Goal: Transaction & Acquisition: Download file/media

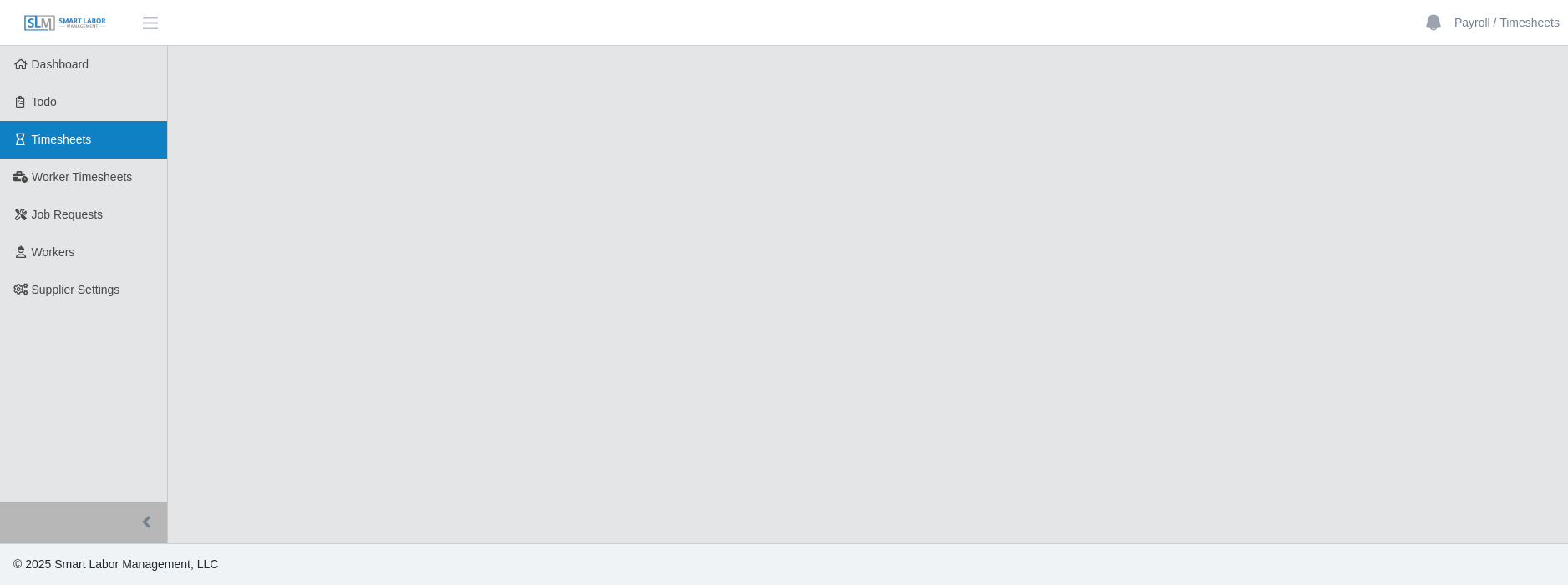
drag, startPoint x: 433, startPoint y: 266, endPoint x: 112, endPoint y: 140, distance: 344.8
click at [84, 137] on span "Timesheets" at bounding box center [62, 139] width 60 height 14
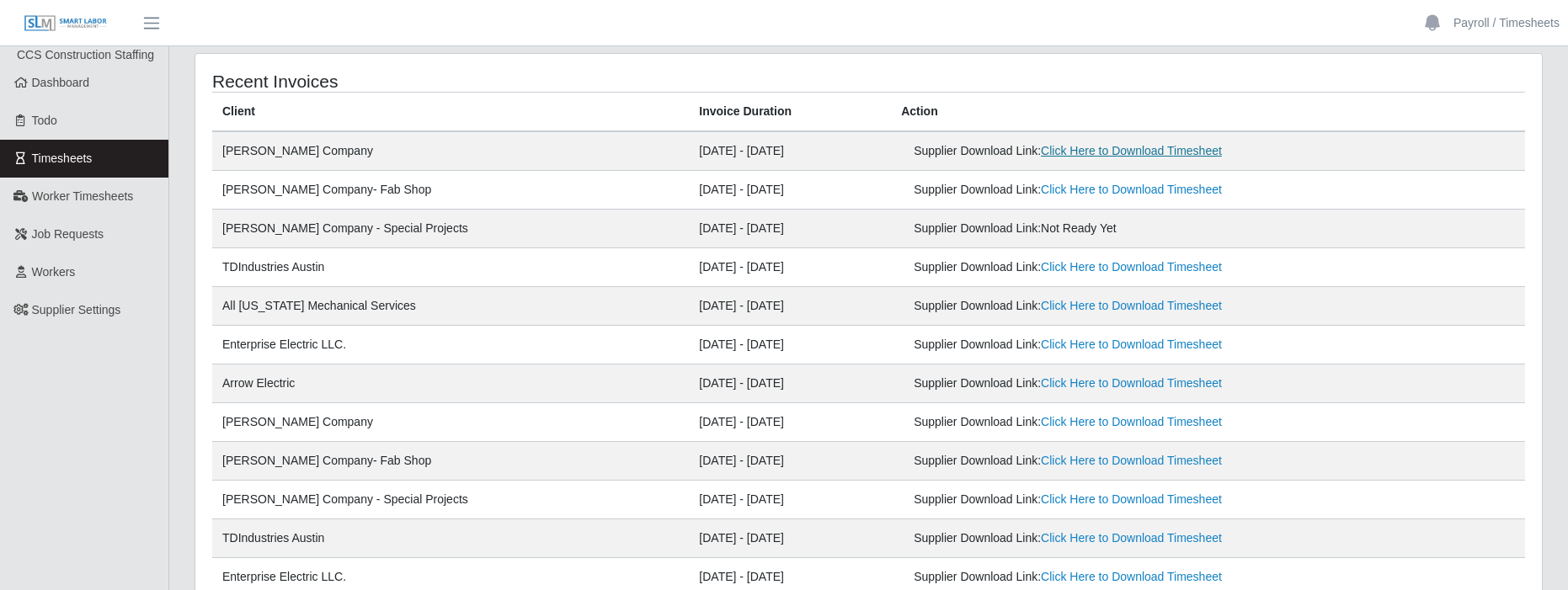
click at [1124, 154] on link "Click Here to Download Timesheet" at bounding box center [1131, 151] width 181 height 14
click at [1160, 195] on link "Click Here to Download Timesheet" at bounding box center [1131, 189] width 181 height 14
click at [1145, 264] on link "Click Here to Download Timesheet" at bounding box center [1131, 267] width 181 height 14
click at [1041, 305] on link "Click Here to Download Timesheet" at bounding box center [1131, 306] width 181 height 14
click at [1105, 346] on link "Click Here to Download Timesheet" at bounding box center [1131, 345] width 181 height 14
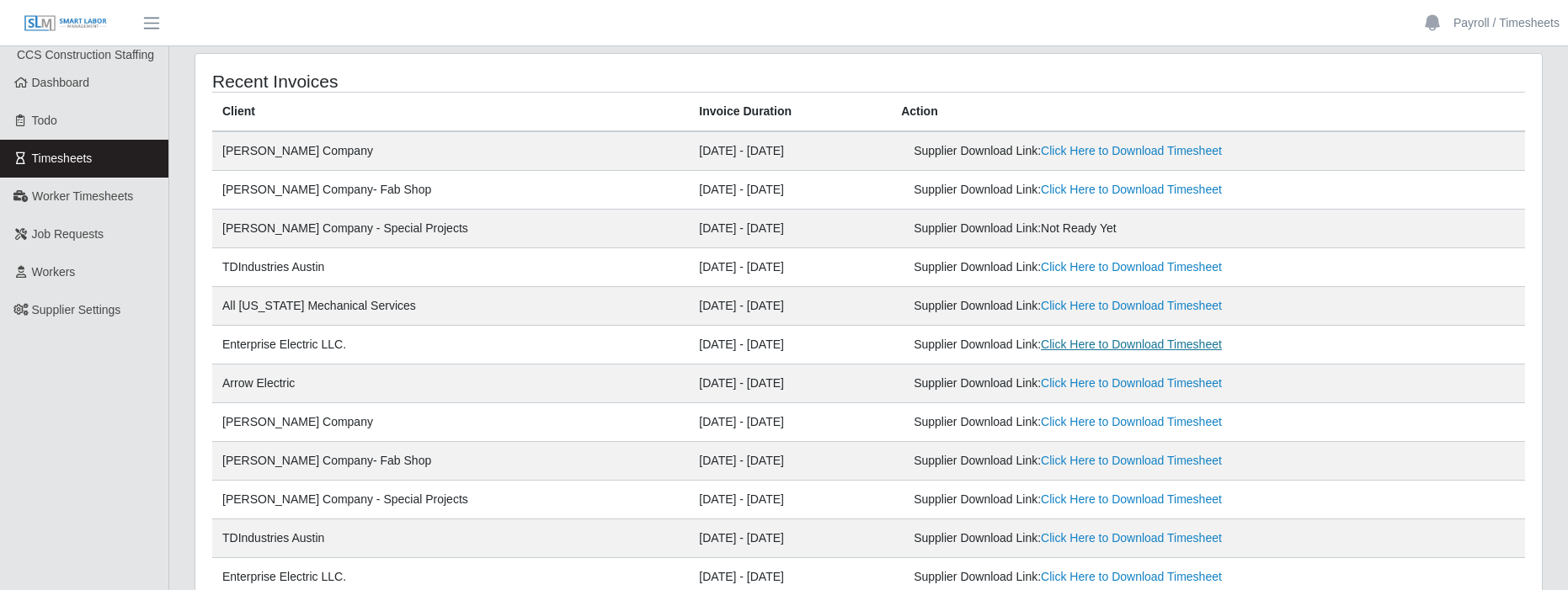
click at [1041, 345] on link "Click Here to Download Timesheet" at bounding box center [1131, 345] width 181 height 14
drag, startPoint x: 1066, startPoint y: 34, endPoint x: 816, endPoint y: 229, distance: 317.1
click at [1066, 34] on header "Payroll / Timesheets Account Settings Logout" at bounding box center [784, 23] width 1568 height 47
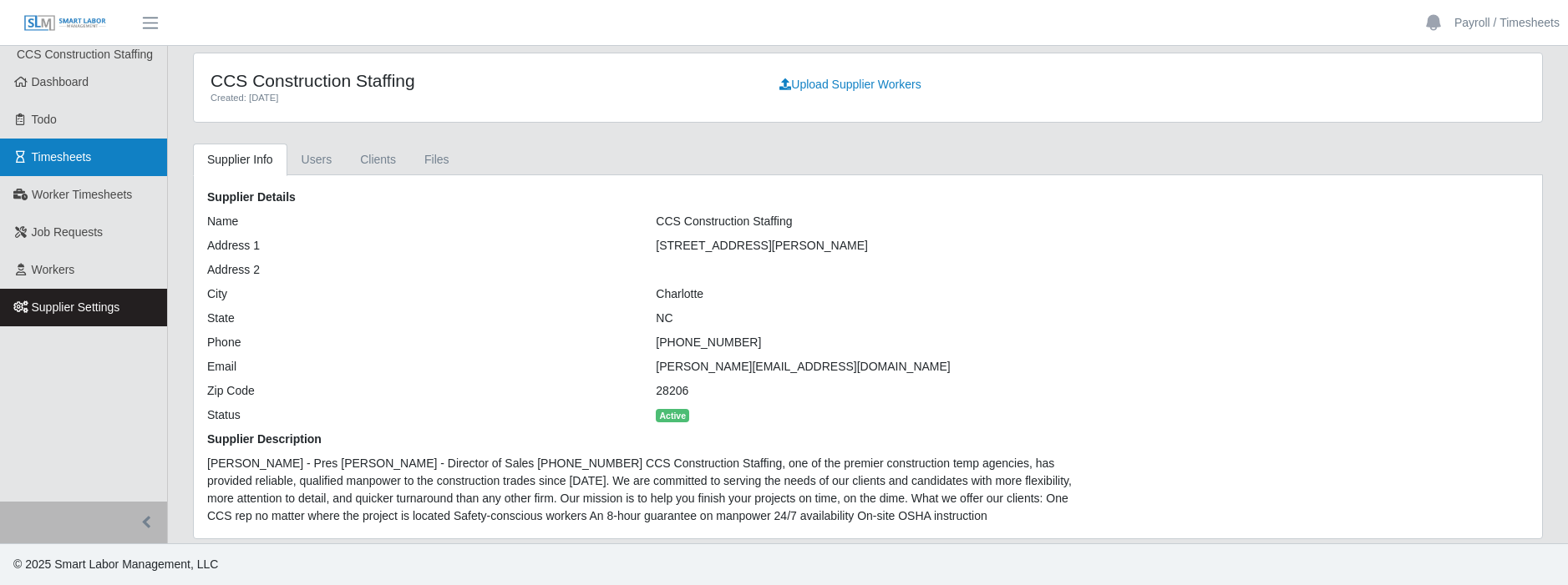
click at [90, 167] on link "Timesheets" at bounding box center [84, 157] width 167 height 38
